Goal: Information Seeking & Learning: Learn about a topic

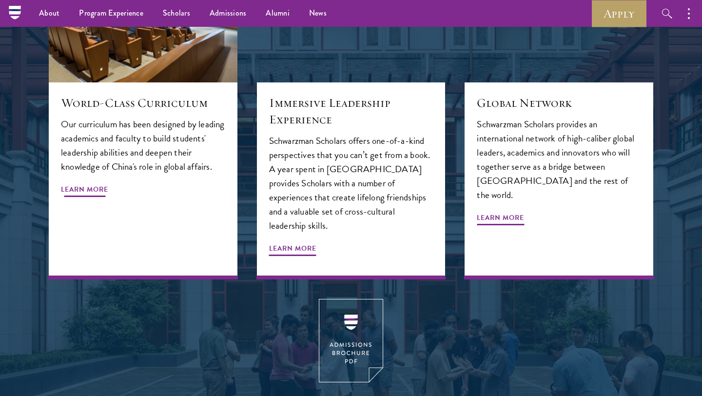
scroll to position [1128, 0]
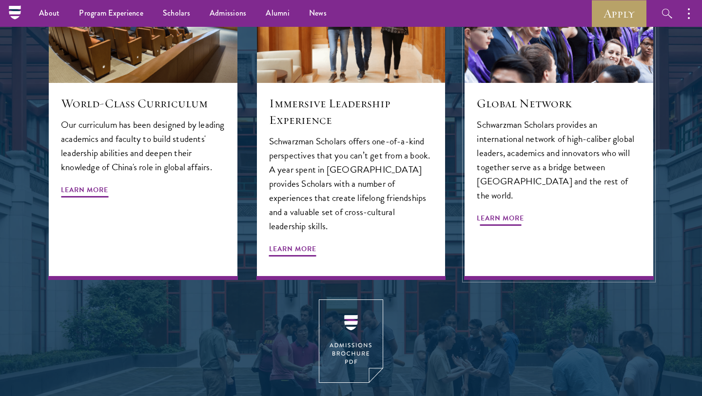
click at [499, 212] on span "Learn More" at bounding box center [500, 219] width 47 height 15
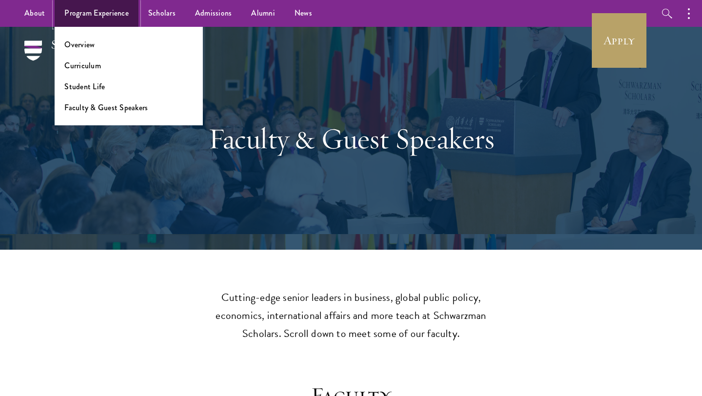
click at [113, 15] on link "Program Experience" at bounding box center [97, 13] width 84 height 27
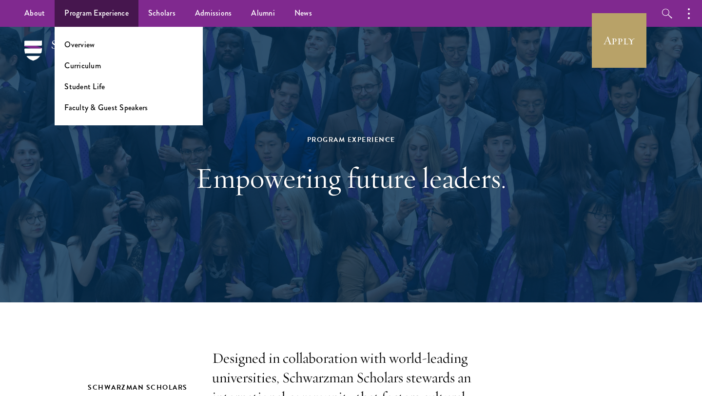
click at [123, 44] on li "Overview" at bounding box center [128, 44] width 129 height 11
click at [83, 48] on link "Overview" at bounding box center [79, 44] width 30 height 11
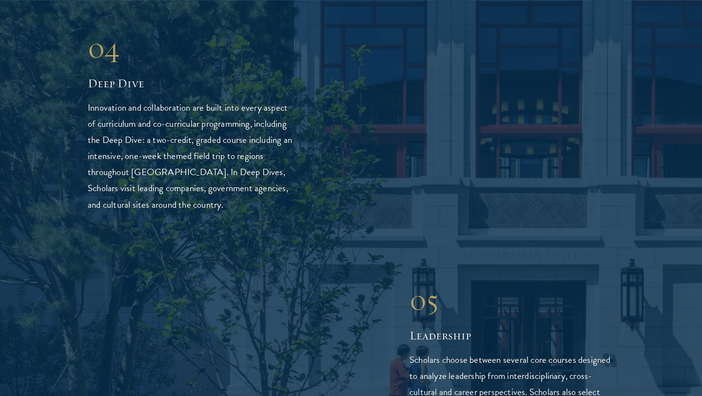
scroll to position [2522, 0]
